Goal: Find specific page/section: Find specific page/section

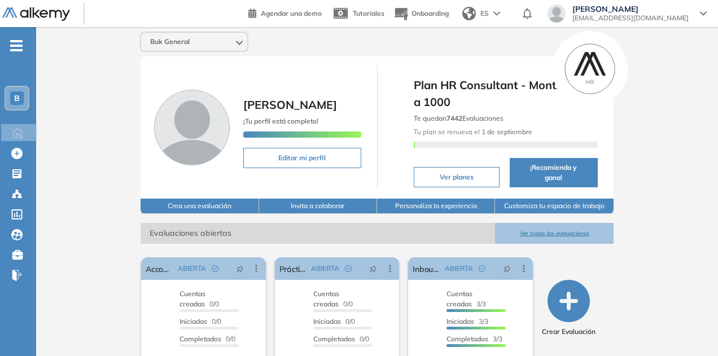
click at [592, 223] on button "Ver todas las evaluaciones" at bounding box center [554, 233] width 118 height 21
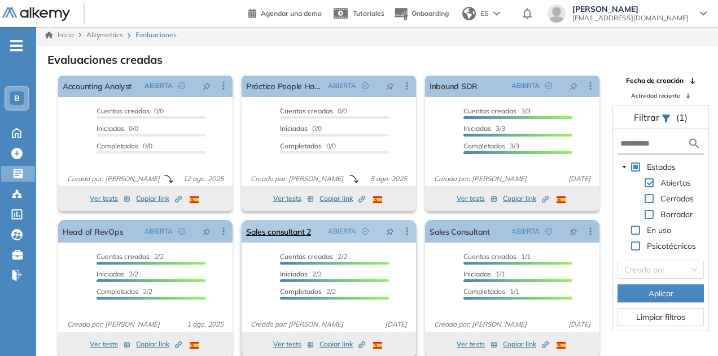
scroll to position [27, 0]
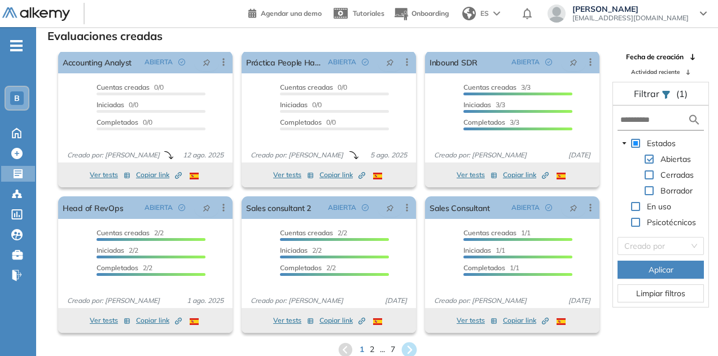
click at [408, 349] on icon at bounding box center [408, 349] width 15 height 15
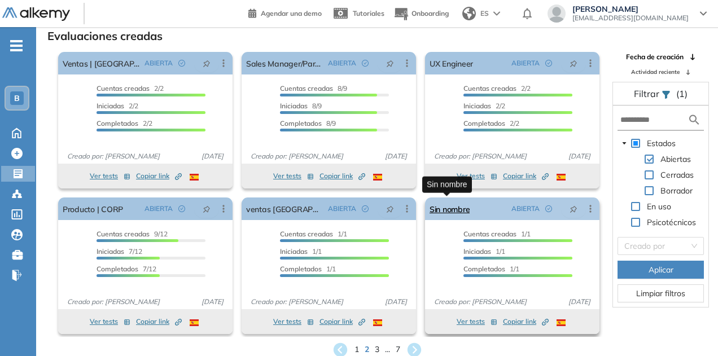
scroll to position [6, 0]
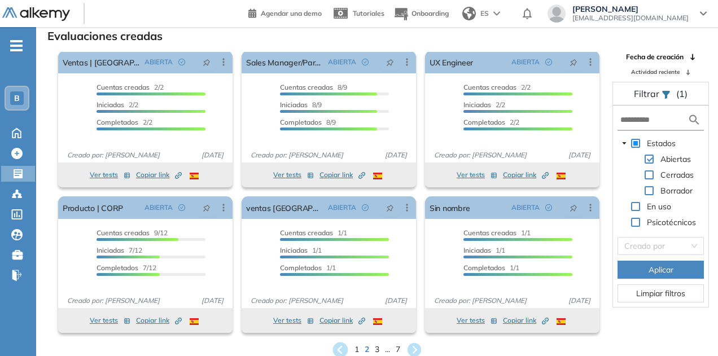
click at [337, 352] on icon at bounding box center [339, 349] width 15 height 15
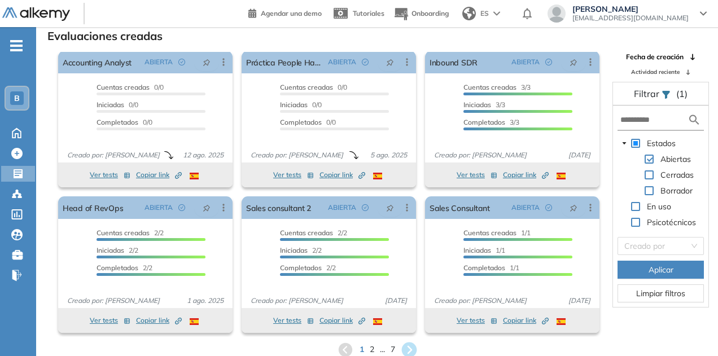
click at [412, 349] on icon at bounding box center [408, 349] width 15 height 15
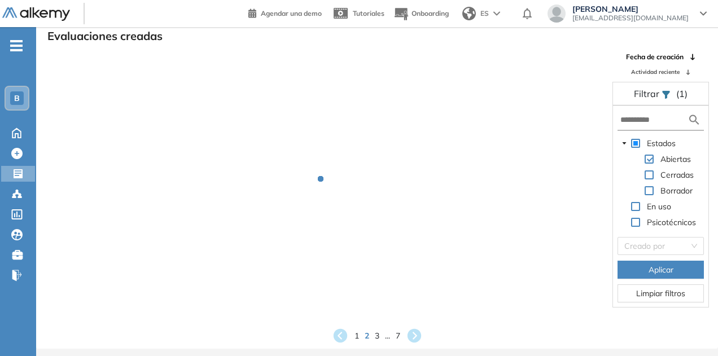
scroll to position [0, 0]
click at [416, 340] on div "Evaluaciones creadas Fecha de creación Actividad reciente Filtrar (1) Estados A…" at bounding box center [377, 185] width 664 height 317
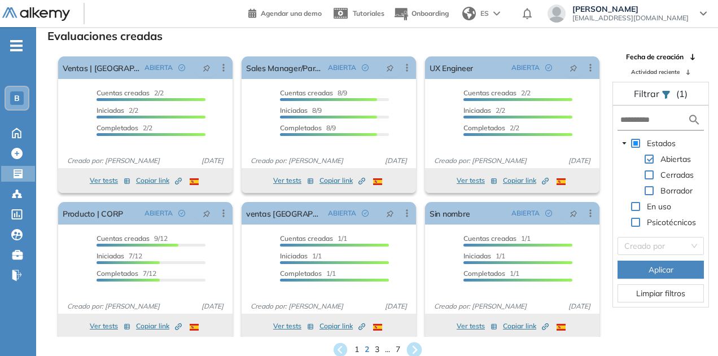
click at [414, 344] on icon at bounding box center [413, 349] width 15 height 15
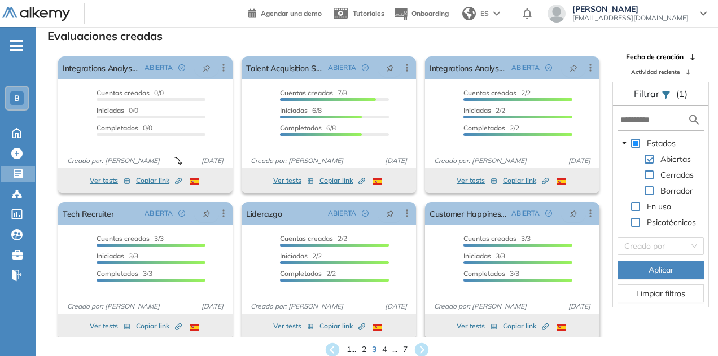
scroll to position [6, 0]
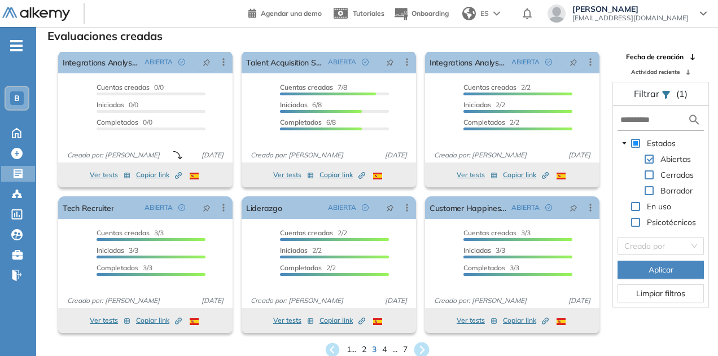
click at [422, 350] on icon at bounding box center [421, 349] width 15 height 15
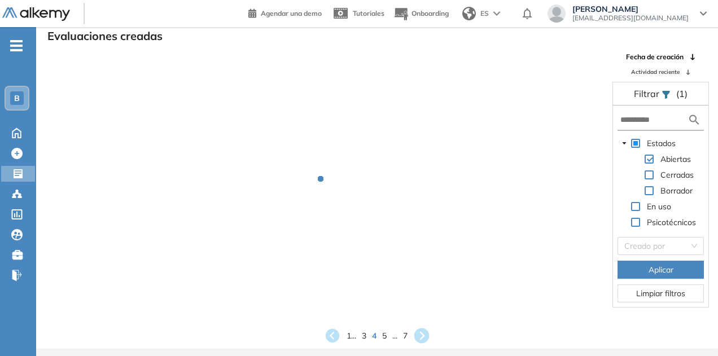
scroll to position [0, 0]
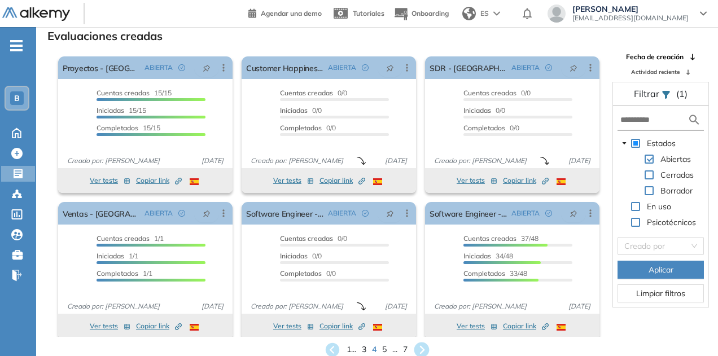
click at [423, 348] on icon at bounding box center [421, 349] width 19 height 19
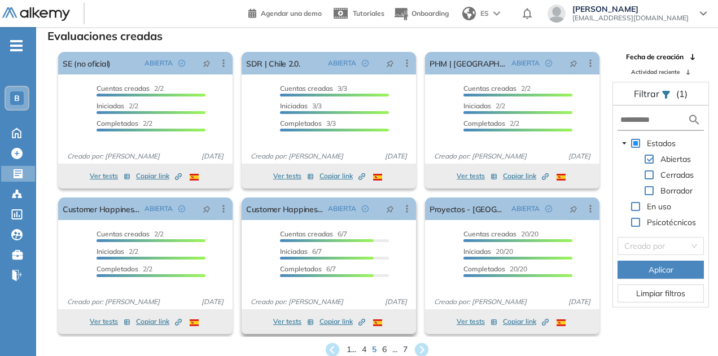
scroll to position [6, 0]
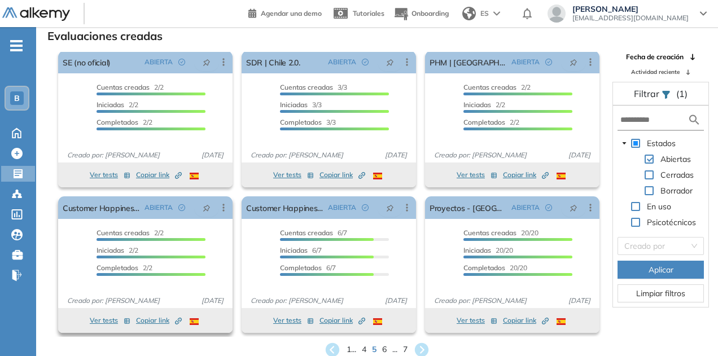
click at [132, 263] on span "Completados" at bounding box center [117, 267] width 42 height 8
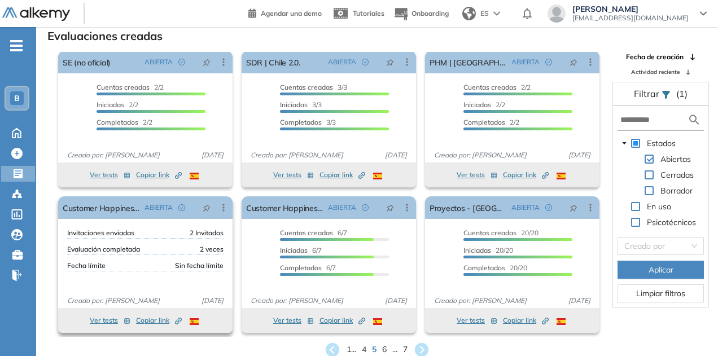
click at [132, 263] on div "Fecha límite Sin fecha límite" at bounding box center [145, 266] width 156 height 11
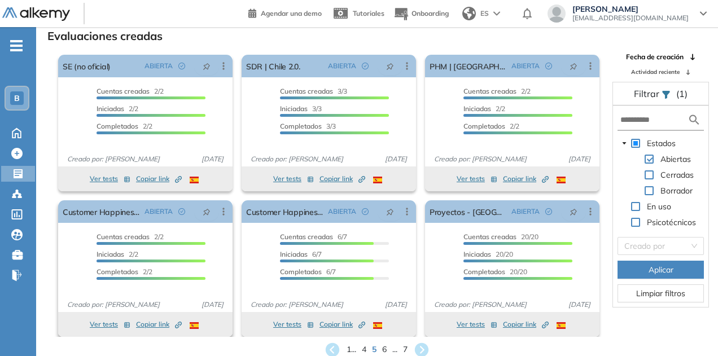
scroll to position [0, 0]
